Goal: Task Accomplishment & Management: Use online tool/utility

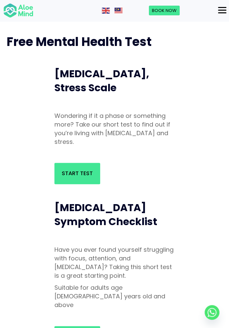
scroll to position [17, 0]
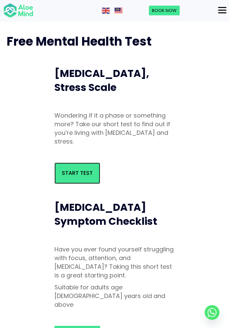
click at [93, 179] on link "Start Test" at bounding box center [77, 173] width 46 height 21
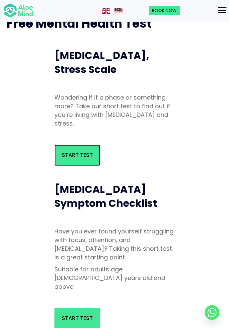
scroll to position [38, 0]
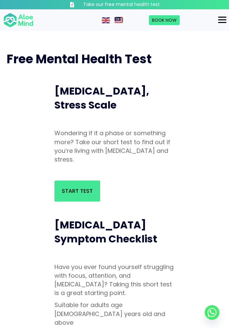
click at [119, 19] on img at bounding box center [118, 20] width 8 height 6
click at [116, 18] on img at bounding box center [118, 20] width 8 height 6
click at [116, 20] on img at bounding box center [118, 20] width 8 height 6
